Goal: Task Accomplishment & Management: Use online tool/utility

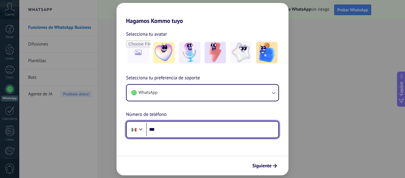
click at [160, 125] on input "***" at bounding box center [212, 129] width 132 height 14
type input "**********"
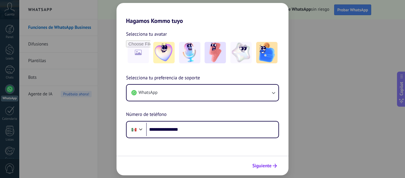
click at [264, 165] on span "Siguiente" at bounding box center [261, 165] width 19 height 4
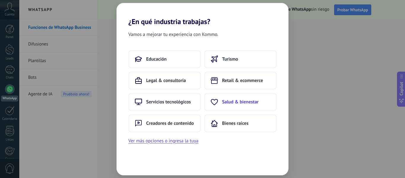
click at [238, 100] on span "Salud & bienestar" at bounding box center [240, 102] width 36 height 6
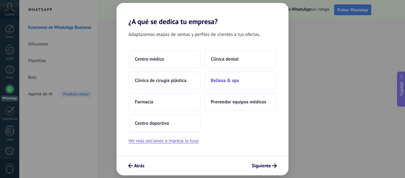
click at [225, 80] on span "Belleza & spa" at bounding box center [225, 80] width 28 height 6
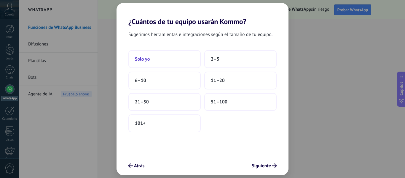
click at [137, 57] on span "Solo yo" at bounding box center [142, 59] width 15 height 6
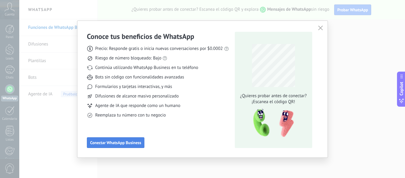
click at [107, 143] on span "Conectar WhatsApp Business" at bounding box center [115, 142] width 51 height 4
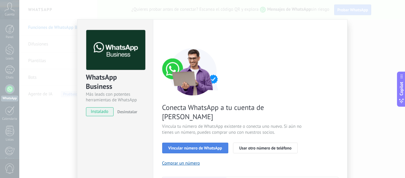
click at [202, 145] on span "Vincular número de WhatsApp" at bounding box center [195, 147] width 54 height 4
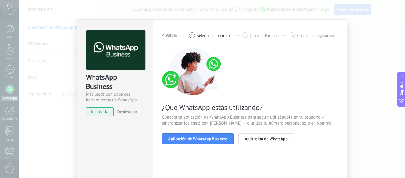
click at [202, 137] on span "Aplicación de WhatsApp Business" at bounding box center [197, 138] width 59 height 4
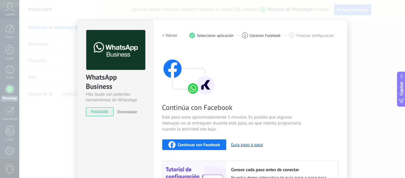
click at [198, 145] on span "Continuar con Facebook" at bounding box center [199, 144] width 42 height 4
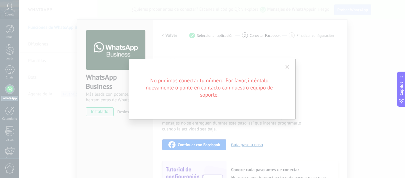
click at [284, 65] on span at bounding box center [287, 67] width 10 height 10
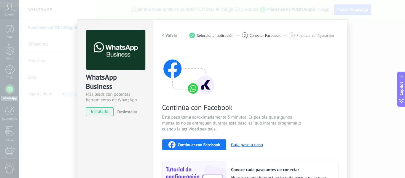
scroll to position [79, 0]
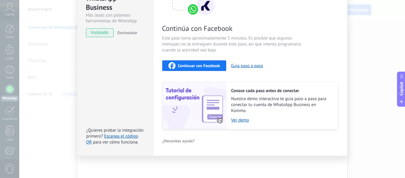
click at [207, 63] on span "Continuar con Facebook" at bounding box center [199, 65] width 42 height 4
